Goal: Task Accomplishment & Management: Use online tool/utility

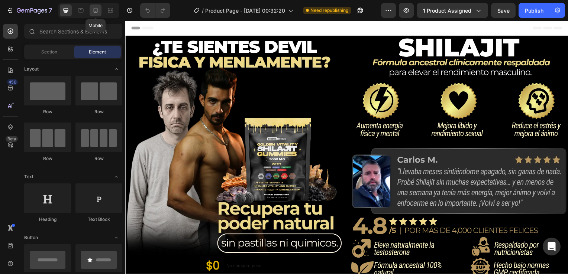
click at [94, 9] on icon at bounding box center [95, 10] width 7 height 7
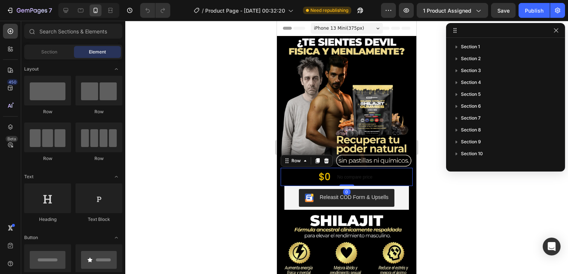
click at [306, 168] on div "$0 Product Price Product Price No compare price Product Price Row 0" at bounding box center [347, 177] width 132 height 18
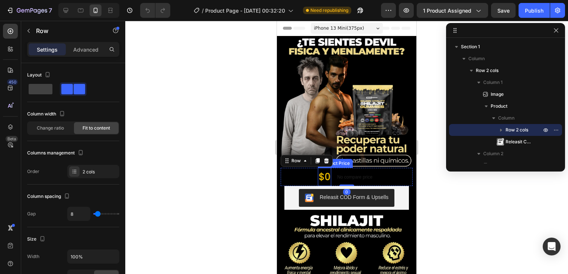
click at [322, 172] on div "$0" at bounding box center [324, 177] width 13 height 18
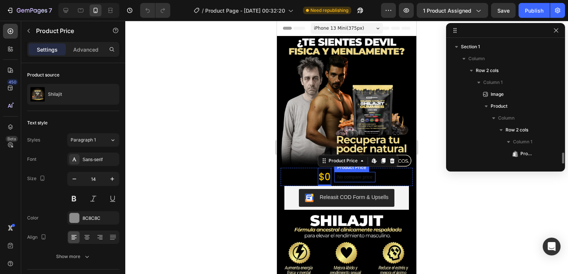
scroll to position [81, 0]
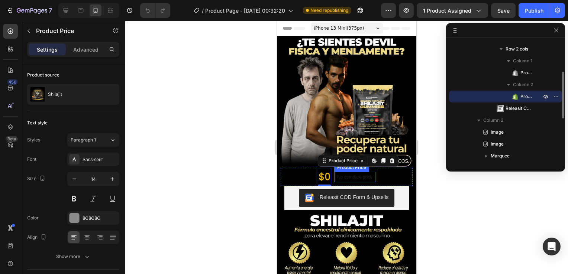
click at [357, 172] on div "No compare price" at bounding box center [354, 177] width 41 height 10
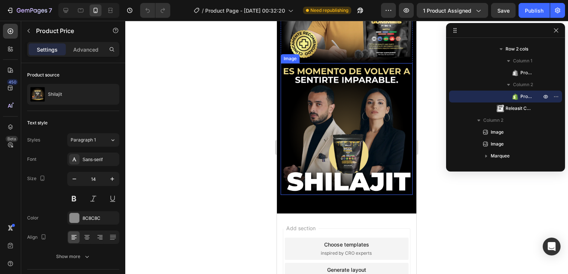
scroll to position [2039, 0]
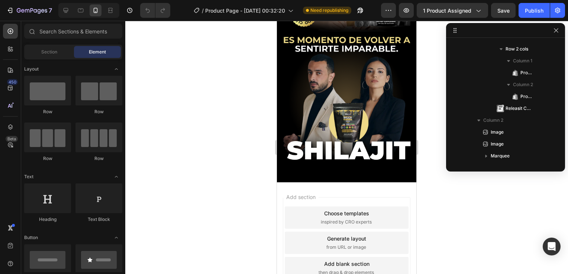
click at [364, 182] on div "Add section Choose templates inspired by CRO experts Generate layout from URL o…" at bounding box center [346, 244] width 139 height 124
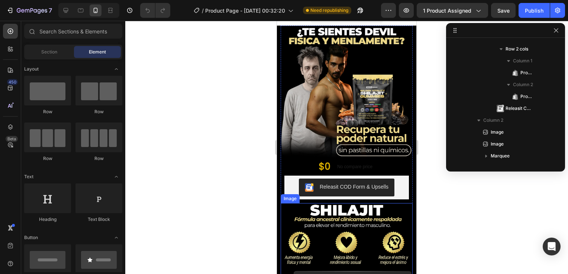
scroll to position [0, 0]
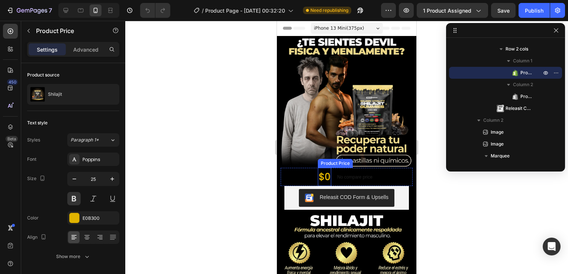
click at [323, 168] on div "$0" at bounding box center [324, 177] width 13 height 18
click at [425, 135] on div at bounding box center [346, 147] width 443 height 253
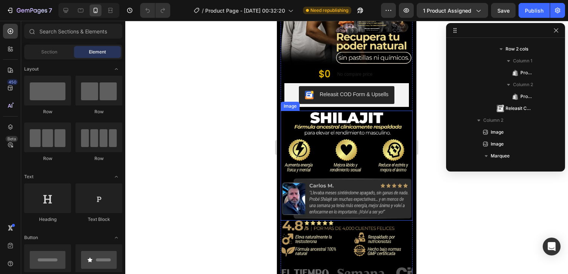
scroll to position [111, 0]
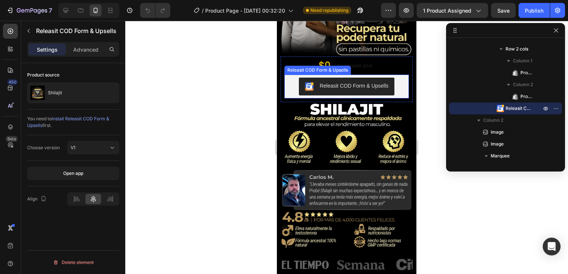
click at [395, 78] on div "Releasit COD Form & Upsells" at bounding box center [346, 87] width 119 height 18
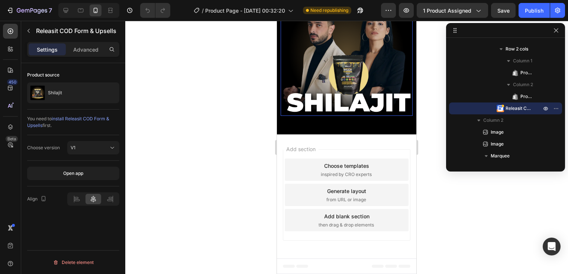
scroll to position [1705, 0]
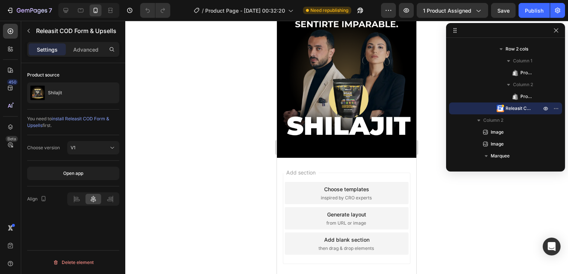
drag, startPoint x: 291, startPoint y: 111, endPoint x: 287, endPoint y: 105, distance: 7.2
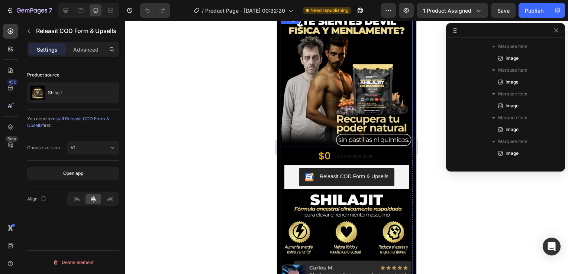
scroll to position [0, 0]
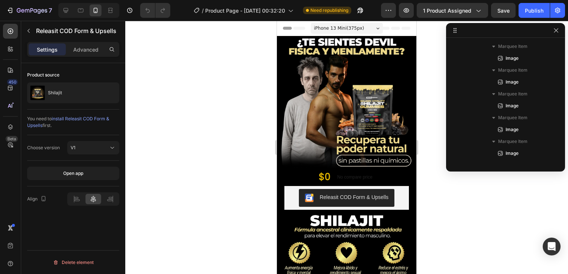
click at [376, 27] on icon at bounding box center [377, 28] width 3 height 2
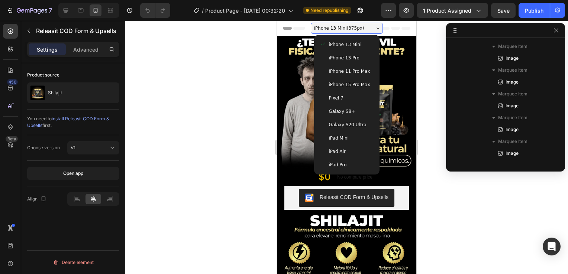
click at [491, 216] on div at bounding box center [346, 147] width 443 height 253
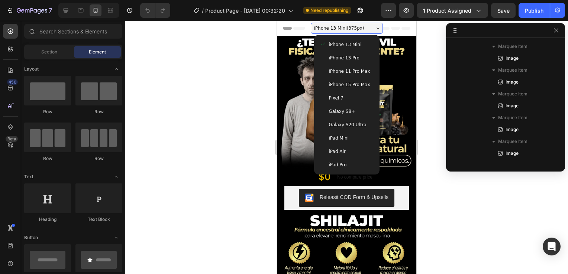
click at [236, 109] on div at bounding box center [346, 147] width 443 height 253
click at [466, 211] on div at bounding box center [346, 147] width 443 height 253
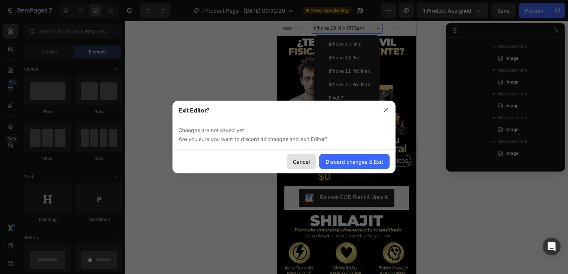
click at [300, 163] on div "Cancel" at bounding box center [301, 162] width 17 height 8
click at [386, 111] on icon "button" at bounding box center [385, 110] width 4 height 4
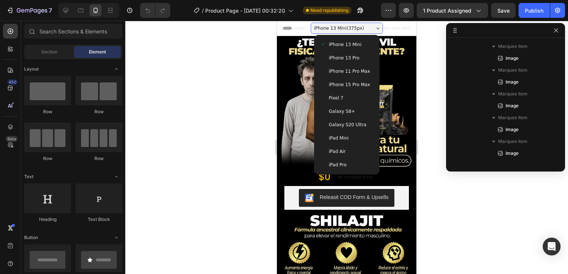
click at [244, 111] on div at bounding box center [346, 147] width 443 height 253
click at [224, 103] on div at bounding box center [346, 147] width 443 height 253
click at [78, 10] on icon at bounding box center [80, 10] width 7 height 7
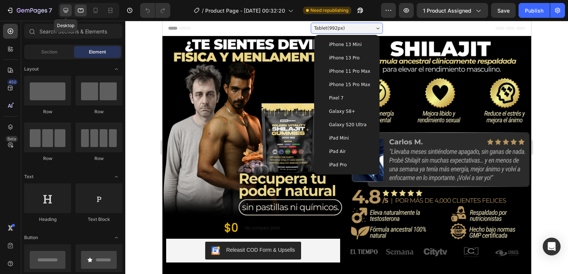
click at [64, 10] on icon at bounding box center [66, 10] width 5 height 5
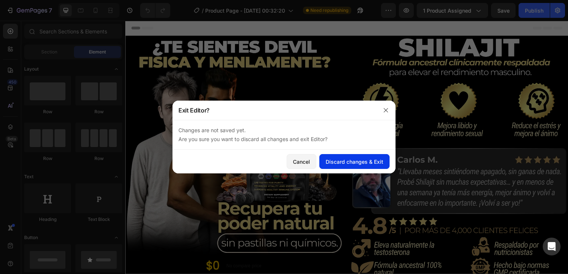
click at [336, 163] on div "Discard changes & Exit" at bounding box center [355, 162] width 58 height 8
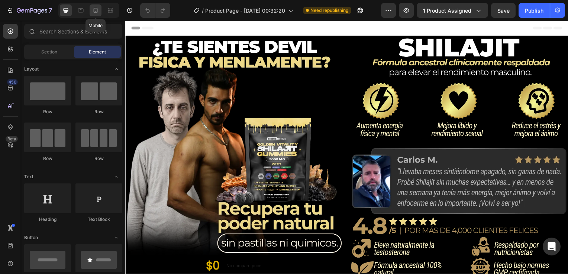
click at [97, 10] on icon at bounding box center [96, 10] width 4 height 5
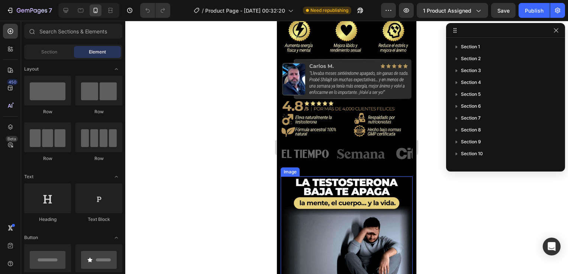
scroll to position [275, 0]
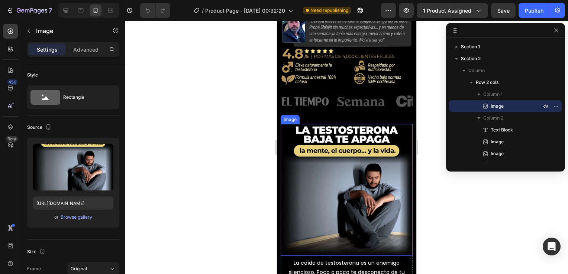
click at [336, 160] on img at bounding box center [347, 190] width 132 height 132
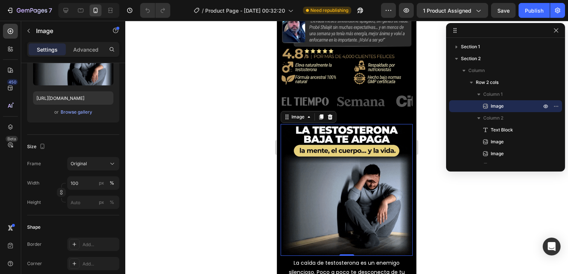
scroll to position [0, 0]
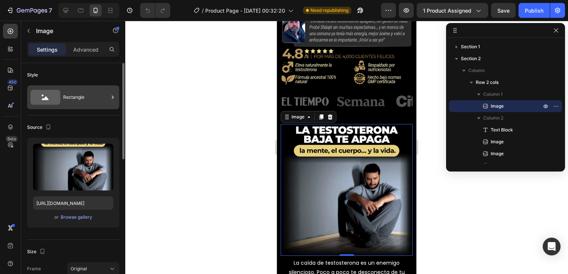
click at [76, 100] on div "Rectangle" at bounding box center [85, 97] width 45 height 17
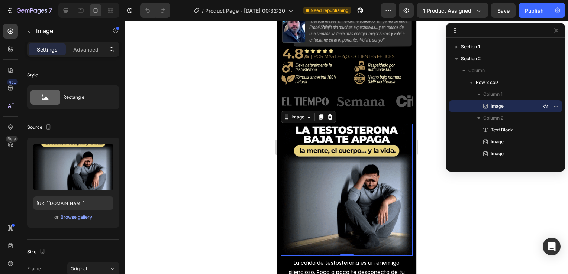
click at [457, 201] on div at bounding box center [346, 147] width 443 height 253
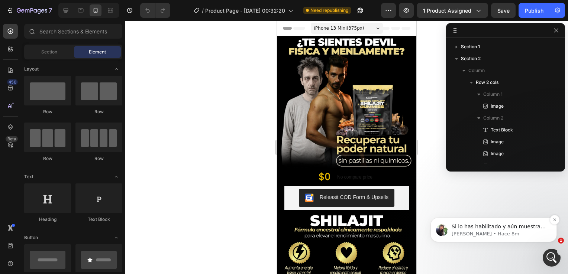
click at [499, 228] on p "Si lo has habilitado y aún muestra un problema, he enviado la solicitud de cola…" at bounding box center [499, 226] width 96 height 7
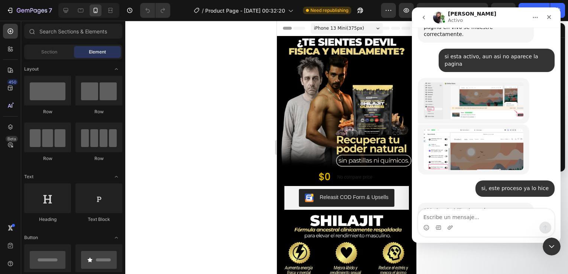
scroll to position [596, 0]
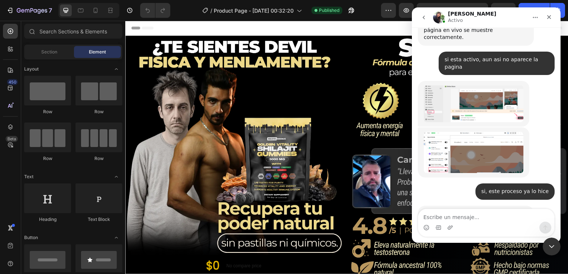
scroll to position [618, 0]
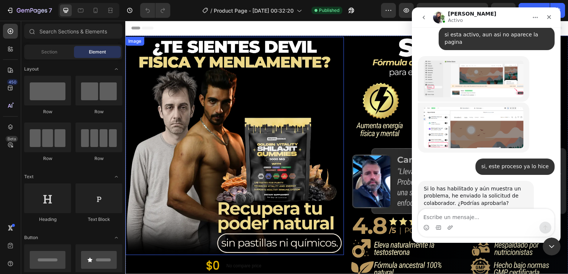
click at [313, 82] on img at bounding box center [235, 147] width 220 height 220
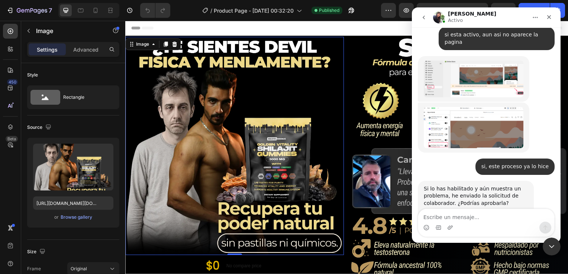
click at [533, 16] on icon "Inicio" at bounding box center [535, 17] width 6 height 6
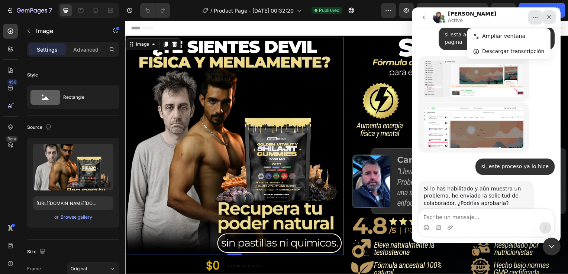
click at [548, 16] on icon "Cerrar" at bounding box center [549, 17] width 4 height 4
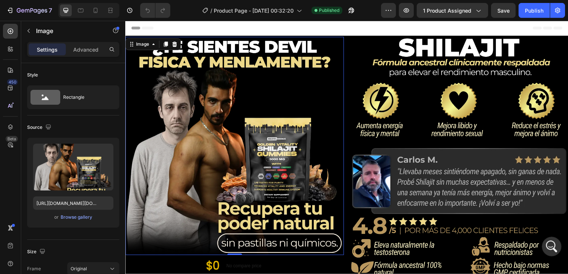
click at [556, 243] on icon "Abrir Intercom Messenger" at bounding box center [550, 246] width 12 height 12
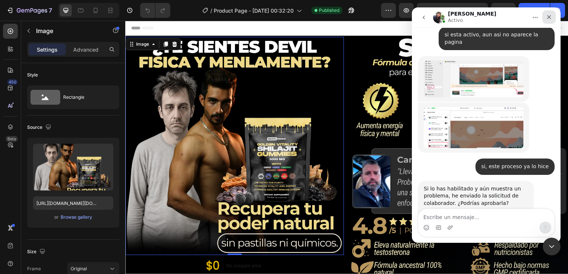
drag, startPoint x: 550, startPoint y: 19, endPoint x: 739, endPoint y: 10, distance: 189.3
click at [550, 19] on icon "Cerrar" at bounding box center [549, 17] width 6 height 6
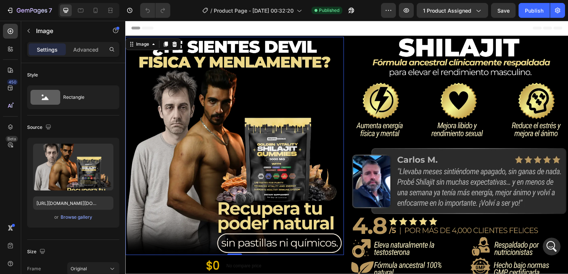
scroll to position [693, 0]
click at [549, 249] on icon "Abrir Intercom Messenger" at bounding box center [550, 246] width 12 height 12
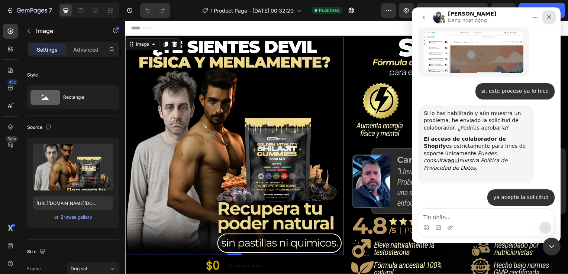
click at [545, 17] on div "Cerrar" at bounding box center [548, 16] width 13 height 13
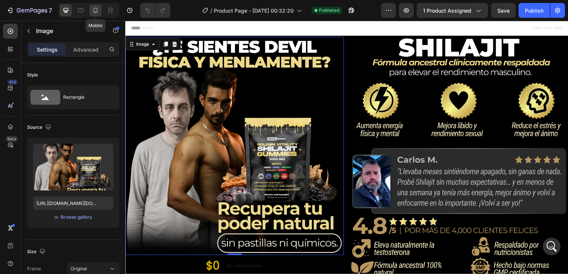
click at [98, 10] on icon at bounding box center [95, 10] width 7 height 7
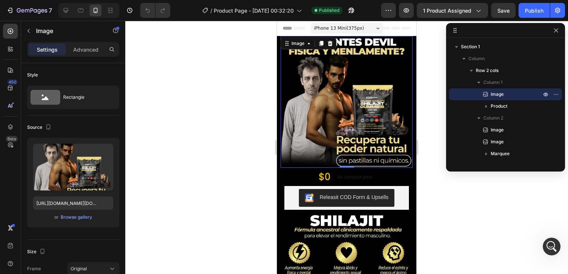
click at [357, 57] on img at bounding box center [347, 102] width 132 height 132
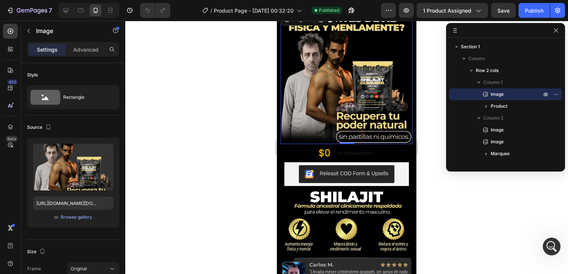
scroll to position [37, 0]
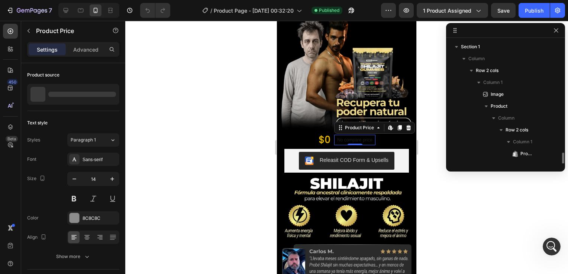
click at [337, 138] on p "No compare price" at bounding box center [354, 140] width 35 height 4
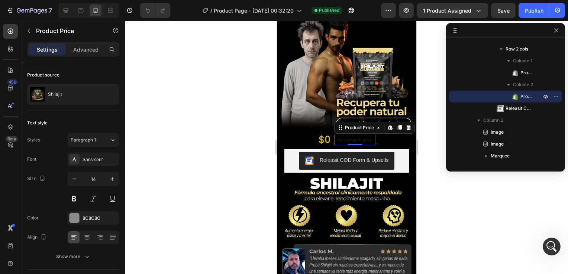
click at [343, 138] on p "No compare price" at bounding box center [354, 140] width 35 height 4
click at [389, 154] on button "Releasit COD Form & Upsells" at bounding box center [346, 161] width 95 height 18
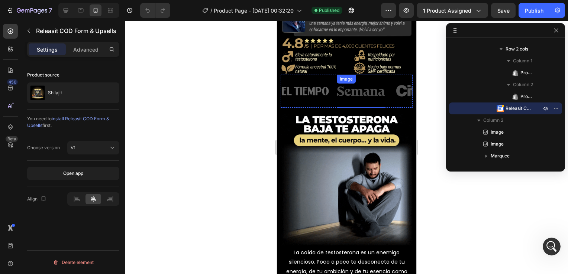
scroll to position [297, 0]
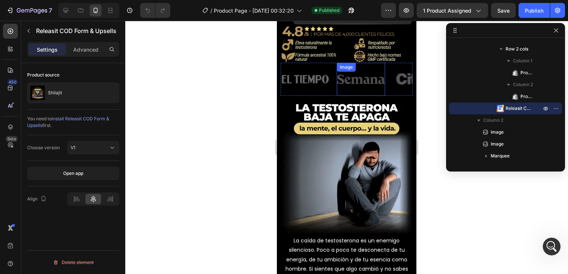
click at [358, 68] on img at bounding box center [361, 79] width 48 height 24
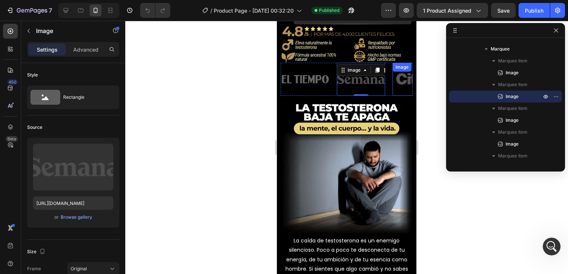
click at [393, 67] on img at bounding box center [416, 79] width 48 height 24
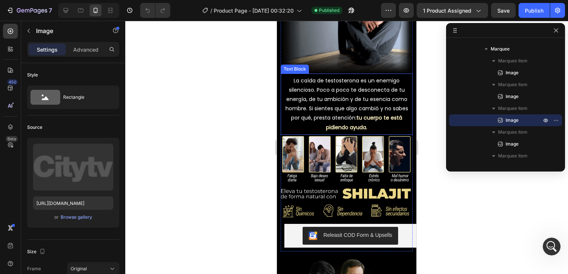
scroll to position [483, 0]
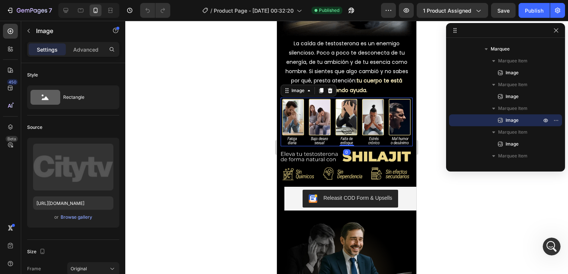
click at [336, 107] on img at bounding box center [347, 122] width 132 height 49
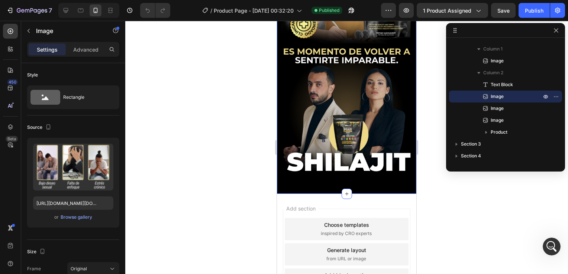
scroll to position [2039, 0]
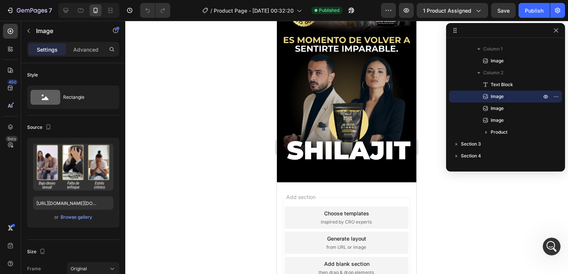
click at [351, 235] on div "Generate layout" at bounding box center [346, 239] width 39 height 8
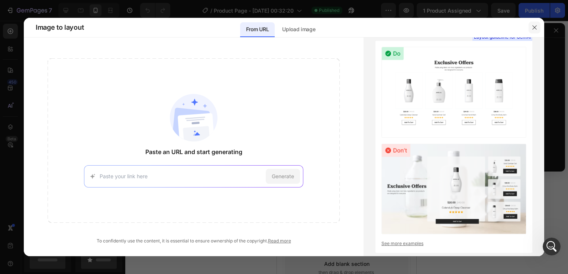
click at [531, 27] on icon "button" at bounding box center [534, 28] width 6 height 6
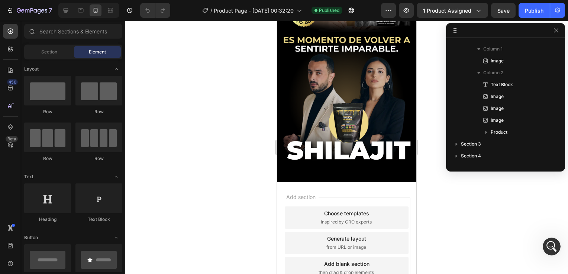
scroll to position [722, 0]
click at [374, 182] on div "Add section Choose templates inspired by CRO experts Generate layout from URL o…" at bounding box center [346, 244] width 139 height 124
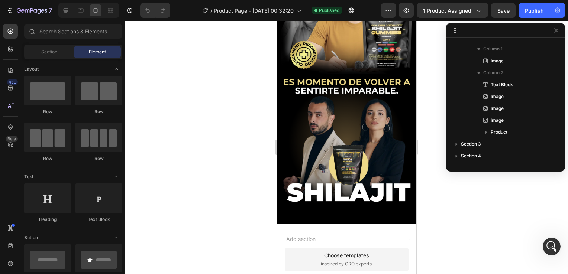
scroll to position [1965, 0]
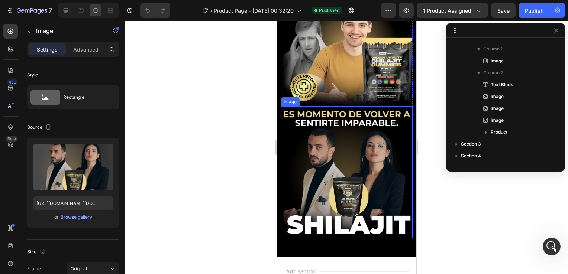
click at [356, 172] on img at bounding box center [347, 172] width 132 height 132
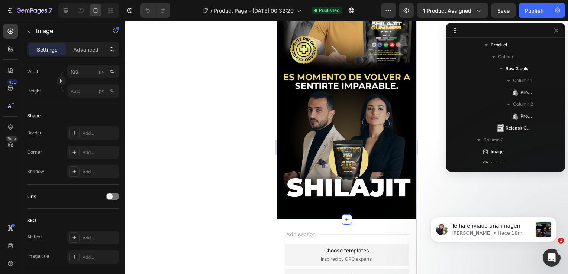
scroll to position [0, 0]
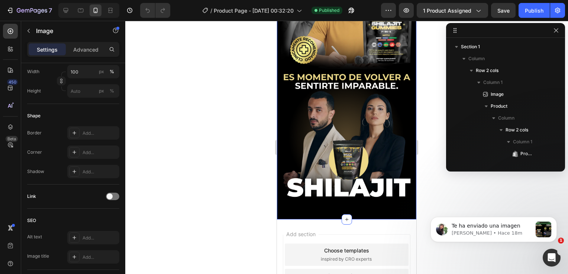
click at [457, 29] on icon at bounding box center [455, 30] width 6 height 6
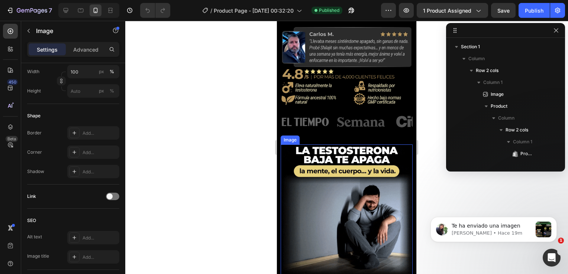
scroll to position [223, 0]
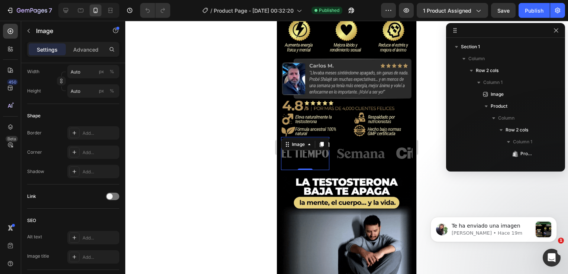
click at [318, 142] on img at bounding box center [305, 154] width 48 height 24
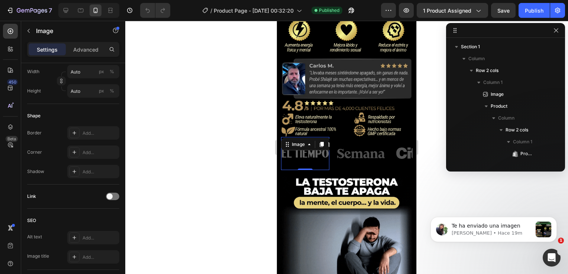
scroll to position [164, 0]
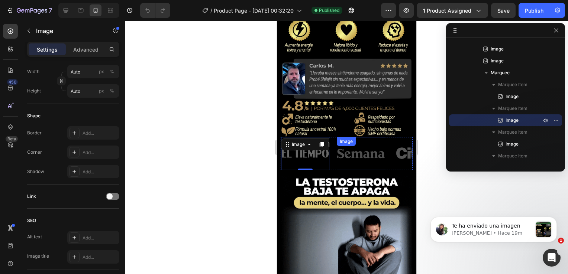
click at [360, 137] on div "Image" at bounding box center [361, 153] width 48 height 33
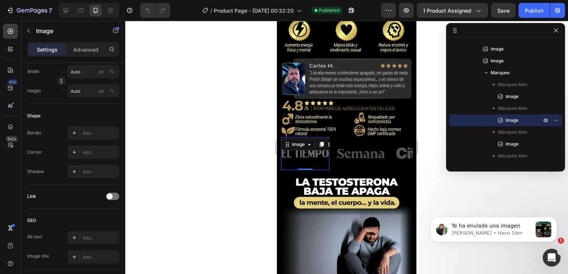
click at [316, 142] on img at bounding box center [305, 154] width 48 height 24
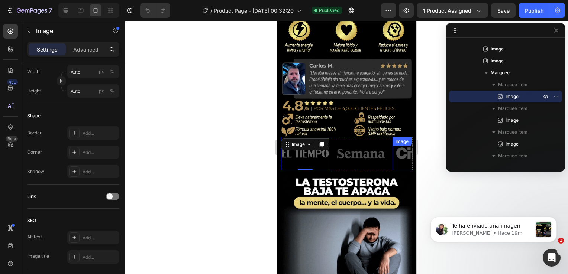
click at [401, 142] on img at bounding box center [416, 154] width 48 height 24
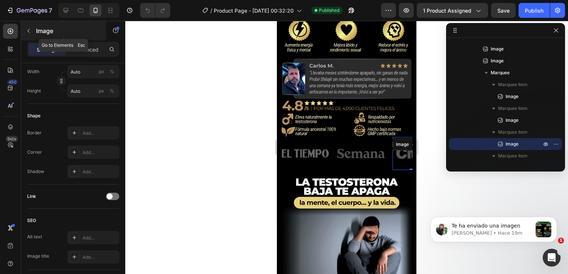
click at [29, 30] on icon "button" at bounding box center [29, 31] width 6 height 6
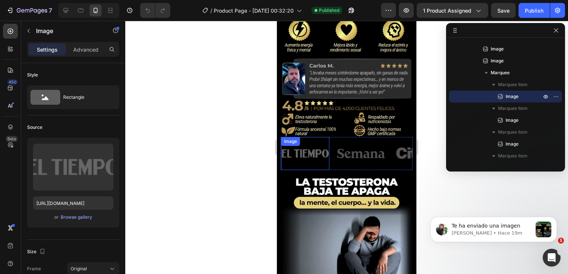
click at [308, 142] on img at bounding box center [305, 154] width 48 height 24
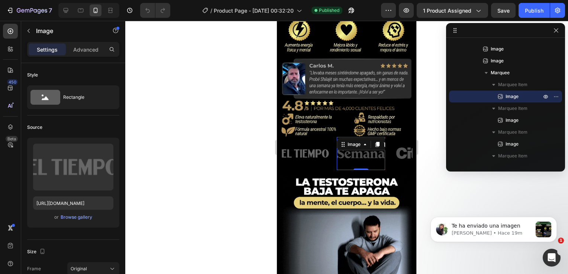
scroll to position [217, 0]
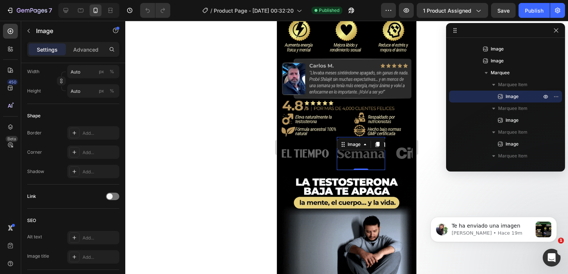
click at [359, 142] on img at bounding box center [361, 154] width 48 height 24
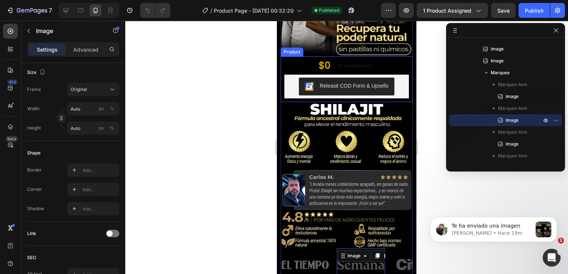
scroll to position [0, 0]
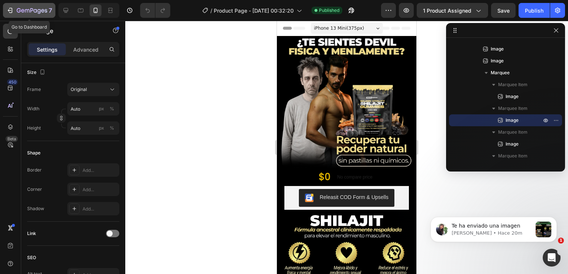
click at [13, 7] on icon "button" at bounding box center [9, 10] width 7 height 7
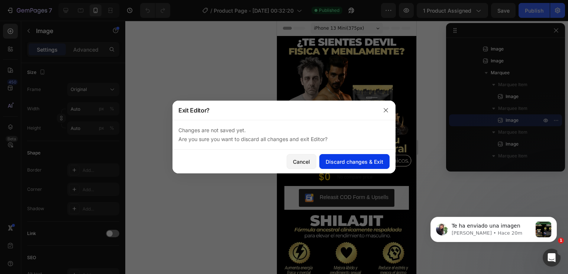
click at [363, 159] on div "Discard changes & Exit" at bounding box center [355, 162] width 58 height 8
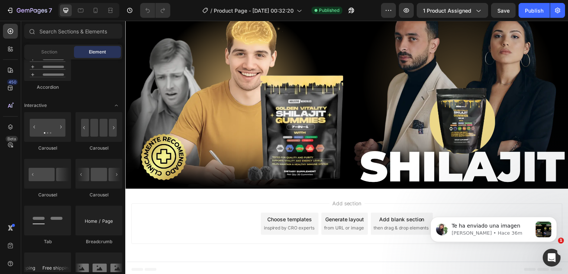
scroll to position [855, 0]
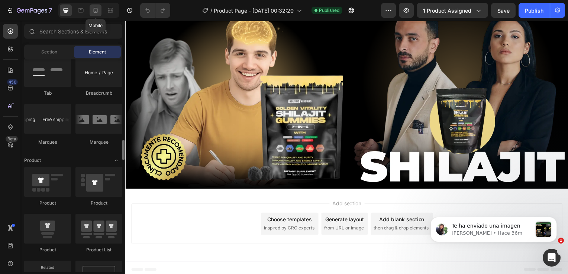
click at [94, 10] on icon at bounding box center [95, 10] width 7 height 7
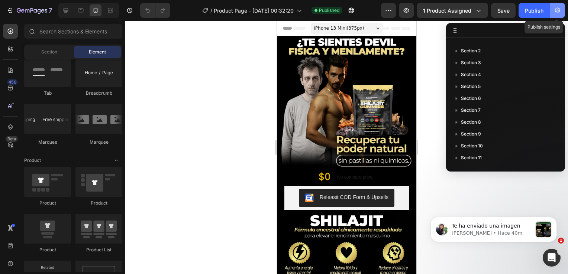
click at [560, 10] on icon "button" at bounding box center [557, 11] width 5 height 6
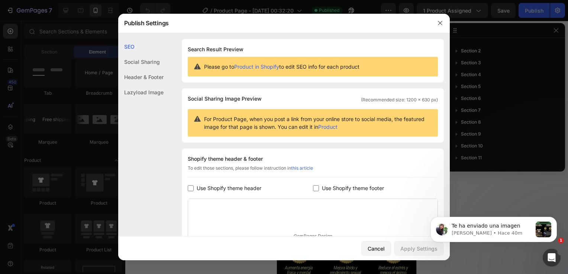
click at [132, 85] on div "Header & Footer" at bounding box center [140, 92] width 45 height 15
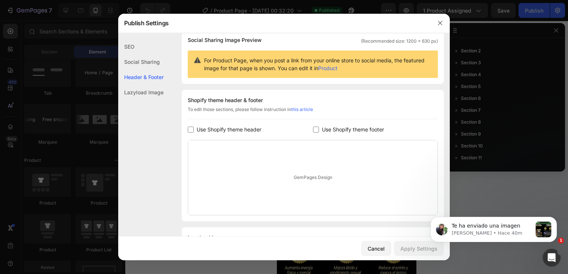
scroll to position [24, 0]
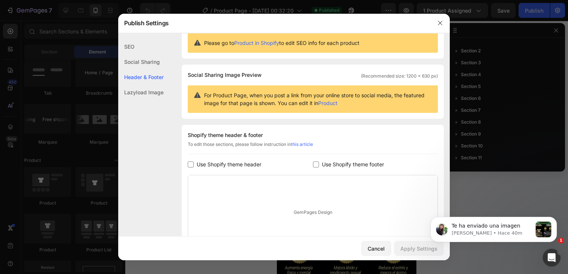
click at [147, 69] on div "Social Sharing" at bounding box center [140, 76] width 45 height 15
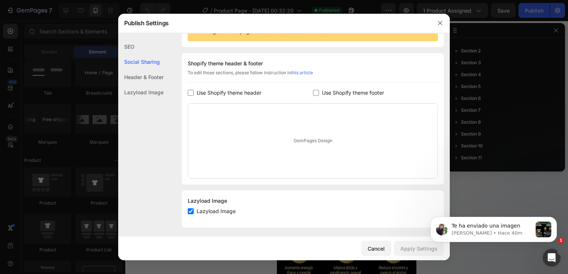
scroll to position [98, 0]
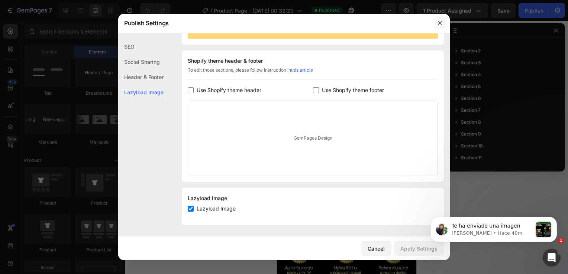
click at [440, 25] on icon "button" at bounding box center [440, 23] width 6 height 6
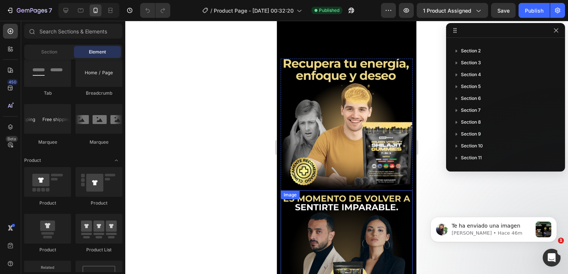
scroll to position [1853, 0]
